Goal: Task Accomplishment & Management: Use online tool/utility

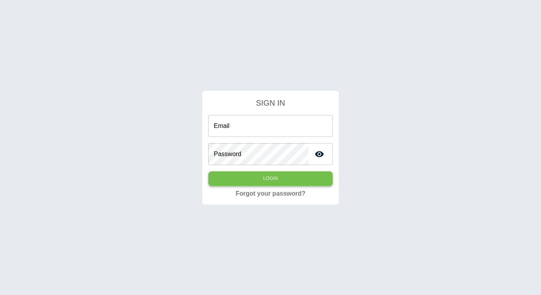
type input "**********"
click at [242, 171] on button "Login" at bounding box center [270, 178] width 124 height 14
